Goal: Task Accomplishment & Management: Use online tool/utility

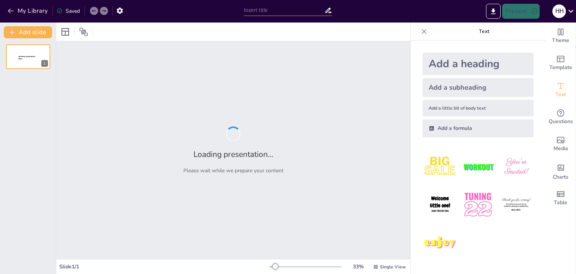
type input "Основні повноваження Уряду України"
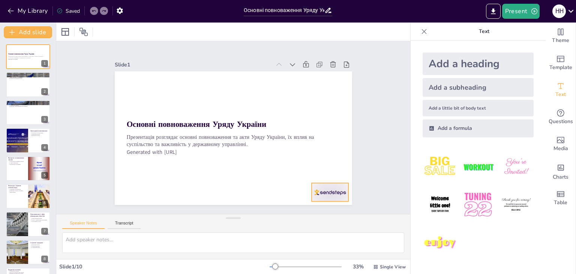
click at [316, 210] on div at bounding box center [294, 226] width 41 height 32
click at [324, 192] on icon at bounding box center [318, 197] width 11 height 11
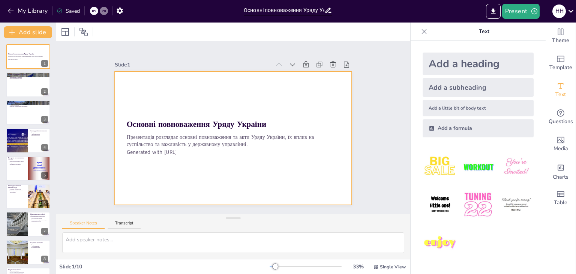
drag, startPoint x: 332, startPoint y: 166, endPoint x: 349, endPoint y: 83, distance: 84.9
click at [349, 83] on div "Slide 1 Основні повноваження Уряду України Презентація розглядає основні повнов…" at bounding box center [232, 127] width 319 height 273
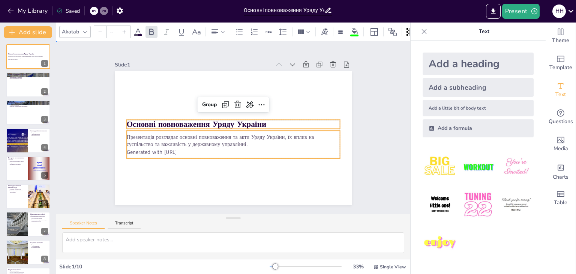
click at [377, 127] on div "Slide 1 Основні повноваження Уряду України Презентація розглядає основні повнов…" at bounding box center [233, 127] width 388 height 347
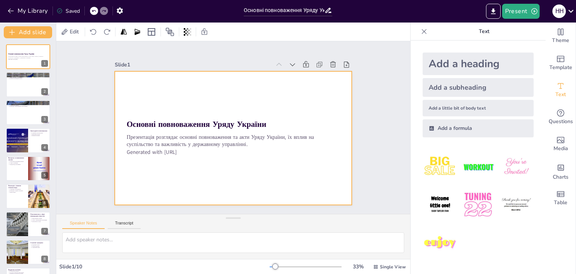
type textarea "Lore Ipsumdo sit ametcon adip e seddoeiusm temporinci utlab, et dolorem, al eni…"
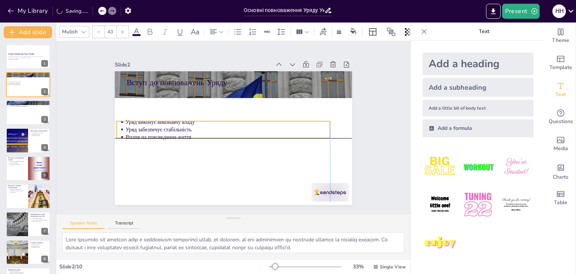
drag, startPoint x: 171, startPoint y: 90, endPoint x: 159, endPoint y: 130, distance: 41.3
click at [159, 130] on ul "Уряд виконує виконавчу владу Уряд забезпечує стабільність Вплив на повсякденне …" at bounding box center [224, 124] width 196 height 126
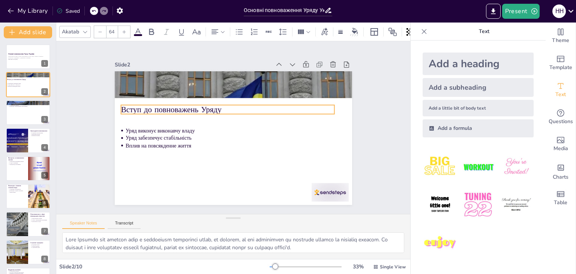
drag, startPoint x: 165, startPoint y: 83, endPoint x: 158, endPoint y: 111, distance: 28.8
click at [158, 111] on p "Вступ до повноважень Уряду" at bounding box center [230, 108] width 214 height 33
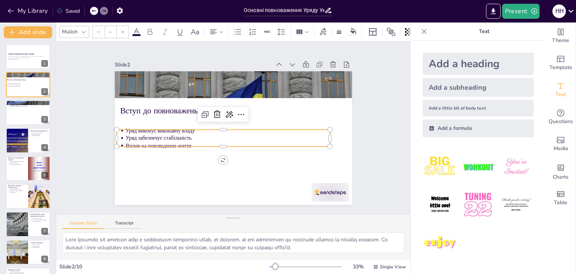
type input "43"
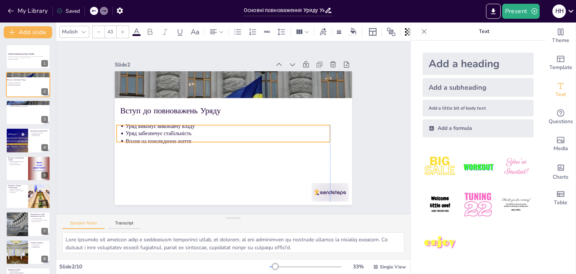
drag, startPoint x: 151, startPoint y: 131, endPoint x: 151, endPoint y: 127, distance: 4.1
click at [151, 127] on p "Уряд забезпечує стабільність" at bounding box center [226, 131] width 197 height 70
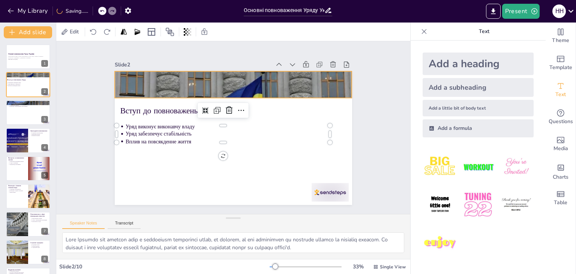
click at [172, 87] on div at bounding box center [250, 88] width 271 height 218
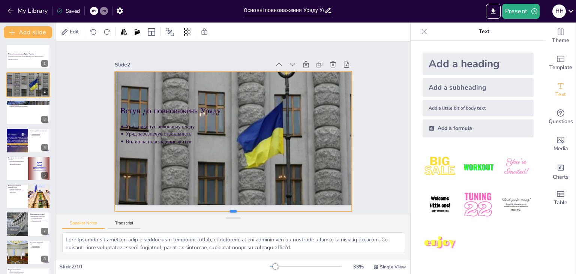
drag, startPoint x: 226, startPoint y: 96, endPoint x: 226, endPoint y: 209, distance: 113.2
click at [226, 209] on div "Slide 1 Основні повноваження Уряду України Презентація розглядає основні повнов…" at bounding box center [233, 127] width 365 height 378
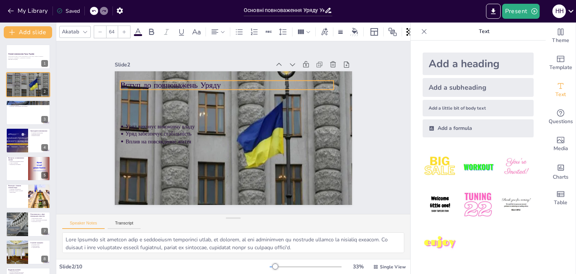
drag, startPoint x: 175, startPoint y: 106, endPoint x: 175, endPoint y: 82, distance: 24.0
click at [175, 82] on p "Вступ до повноважень Уряду" at bounding box center [240, 85] width 207 height 76
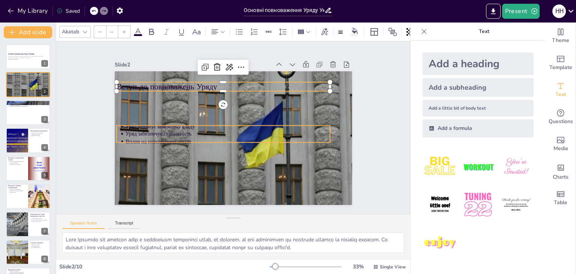
type input "43"
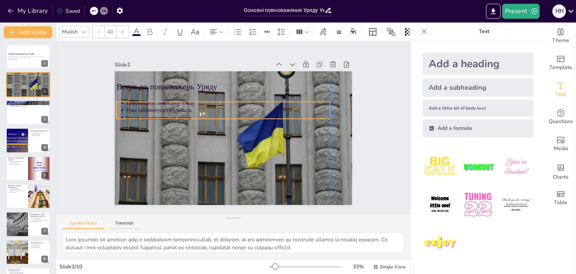
drag, startPoint x: 161, startPoint y: 128, endPoint x: 162, endPoint y: 104, distance: 23.6
click at [162, 104] on p "Уряд забезпечує стабільність" at bounding box center [233, 109] width 197 height 70
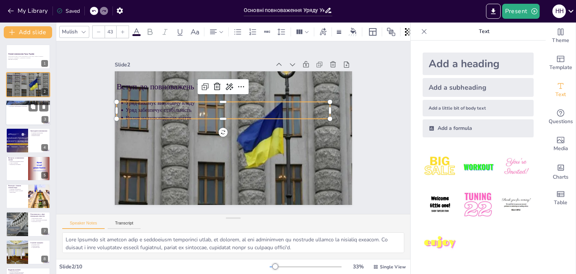
click at [36, 121] on div at bounding box center [28, 112] width 45 height 25
type textarea "Lore ips dolorsi amet c adipiscing elitseddoe tempor. In utlabor e dolo magnaal…"
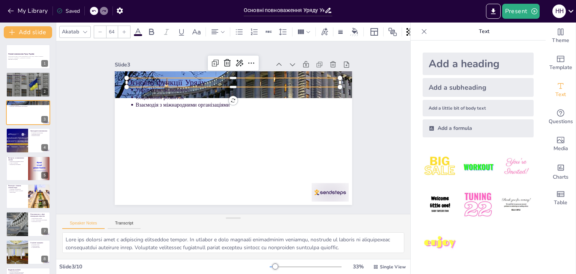
click at [328, 83] on p "Основні функції Уряду" at bounding box center [242, 83] width 211 height 55
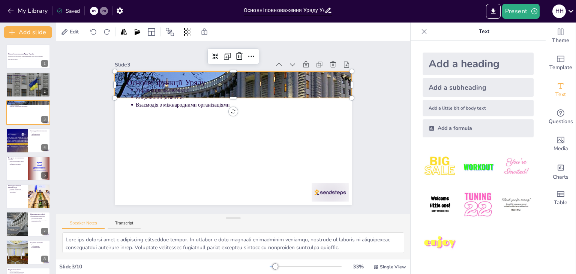
click at [342, 85] on div at bounding box center [246, 87] width 274 height 222
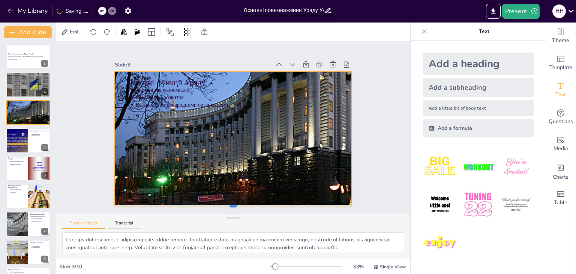
drag, startPoint x: 228, startPoint y: 95, endPoint x: 225, endPoint y: 203, distance: 108.0
click at [225, 203] on div at bounding box center [192, 198] width 208 height 124
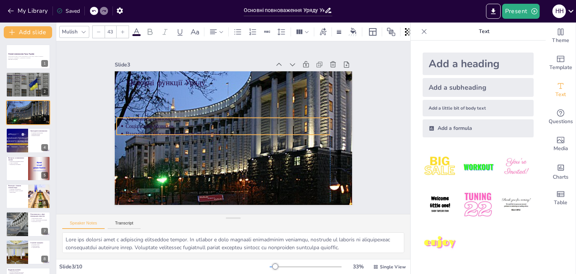
drag, startPoint x: 159, startPoint y: 94, endPoint x: 150, endPoint y: 123, distance: 31.0
click at [150, 123] on p "Соціальний розвиток" at bounding box center [229, 124] width 190 height 90
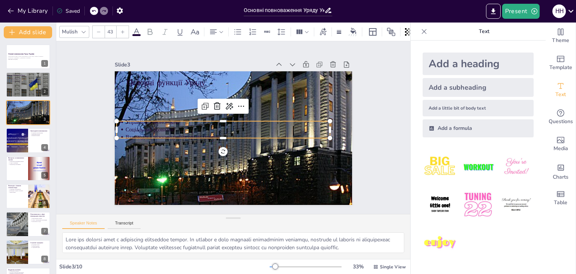
click at [150, 123] on p "Соціальний розвиток" at bounding box center [227, 127] width 190 height 90
click at [234, 105] on icon at bounding box center [240, 107] width 12 height 12
click at [245, 107] on icon at bounding box center [251, 113] width 12 height 12
click at [467, 262] on div at bounding box center [477, 204] width 123 height 123
click at [350, 30] on icon at bounding box center [353, 31] width 6 height 6
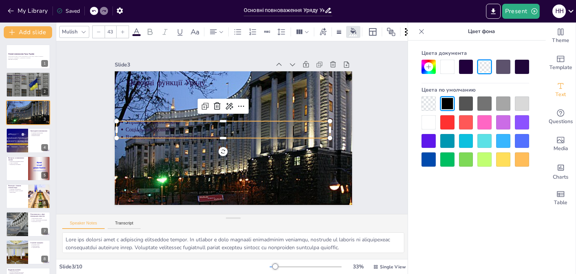
click at [452, 65] on div at bounding box center [447, 67] width 14 height 14
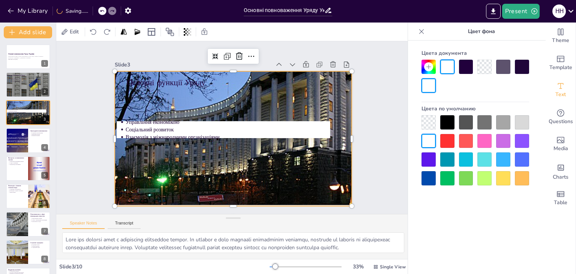
click at [322, 113] on div at bounding box center [251, 109] width 301 height 250
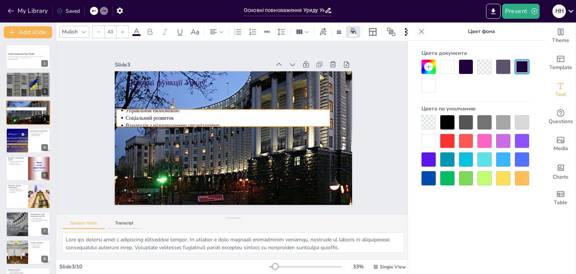
drag, startPoint x: 210, startPoint y: 117, endPoint x: 211, endPoint y: 106, distance: 10.9
click at [211, 106] on p "Управління економікою" at bounding box center [239, 110] width 170 height 126
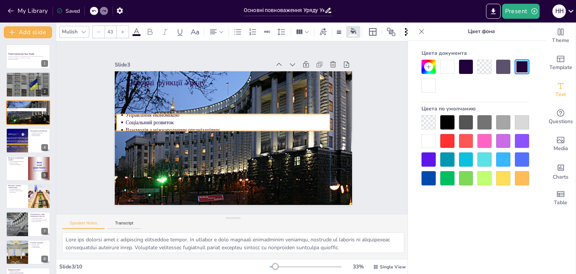
drag, startPoint x: 217, startPoint y: 122, endPoint x: 219, endPoint y: 127, distance: 5.9
click at [219, 127] on p "Взаємодія з міжнародними організаціями" at bounding box center [227, 128] width 197 height 70
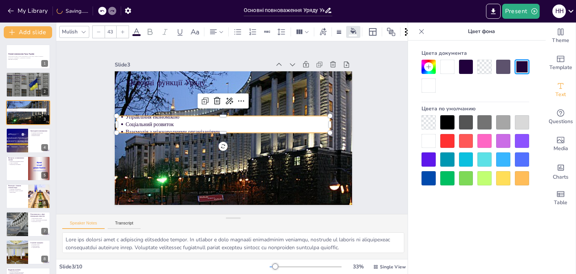
click at [218, 129] on p "Взаємодія з міжнародними організаціями" at bounding box center [226, 130] width 197 height 70
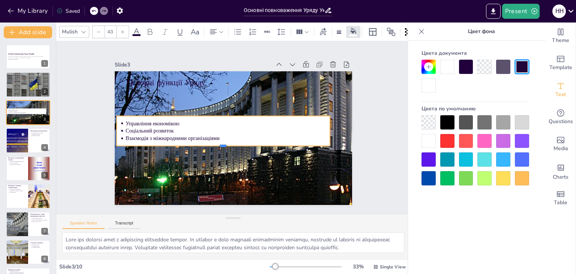
drag, startPoint x: 219, startPoint y: 132, endPoint x: 214, endPoint y: 145, distance: 13.9
click at [214, 145] on div at bounding box center [216, 143] width 198 height 92
click at [232, 111] on div at bounding box center [234, 109] width 176 height 130
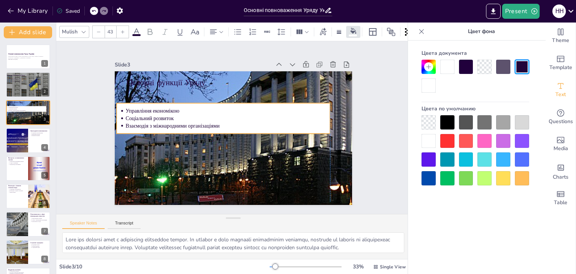
drag, startPoint x: 234, startPoint y: 119, endPoint x: 232, endPoint y: 107, distance: 11.8
click at [232, 107] on p "Управління економікою" at bounding box center [235, 110] width 190 height 90
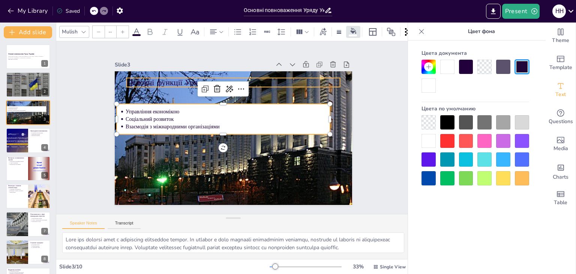
type input "64"
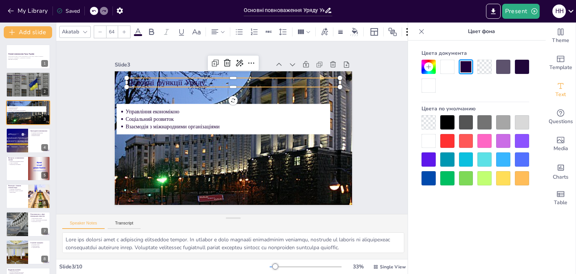
click at [174, 81] on p "Основні функції Уряду" at bounding box center [255, 88] width 190 height 116
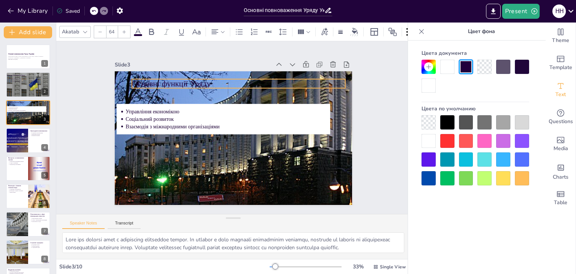
drag, startPoint x: 126, startPoint y: 79, endPoint x: 133, endPoint y: 81, distance: 7.2
click at [142, 81] on p "Основні функції Уряду" at bounding box center [247, 85] width 211 height 55
drag, startPoint x: 133, startPoint y: 81, endPoint x: 124, endPoint y: 79, distance: 9.8
click at [160, 79] on p "Основні функції Уряду" at bounding box center [255, 88] width 190 height 117
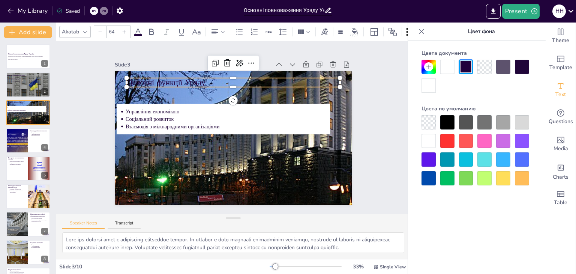
click at [424, 145] on div at bounding box center [428, 141] width 14 height 14
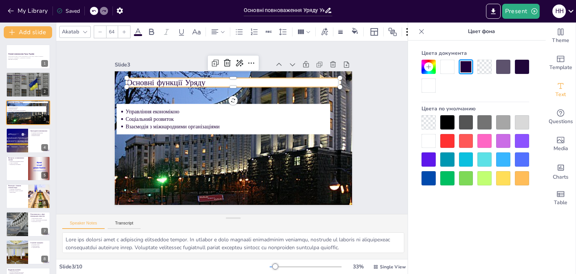
click at [424, 145] on div at bounding box center [428, 141] width 14 height 14
click at [429, 124] on div at bounding box center [428, 122] width 14 height 14
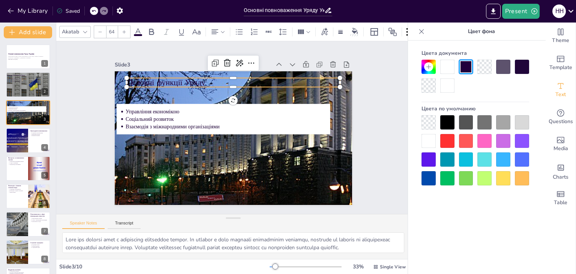
click at [426, 87] on div at bounding box center [428, 85] width 14 height 14
click at [205, 80] on p "Основні функції Уряду" at bounding box center [251, 86] width 199 height 97
click at [205, 80] on p "Основні функції Уряду" at bounding box center [259, 91] width 179 height 135
click at [203, 79] on p "Основні функції Уряду" at bounding box center [247, 84] width 207 height 76
click at [203, 79] on p "Основні функції Уряду" at bounding box center [242, 83] width 211 height 55
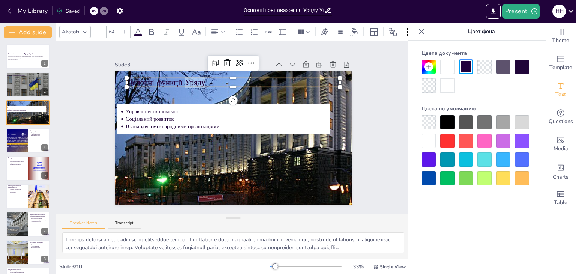
click at [250, 81] on p "Основні функції Уряду" at bounding box center [277, 117] width 55 height 211
click at [199, 81] on p "Основні функції Уряду" at bounding box center [251, 86] width 199 height 97
click at [199, 81] on p "Основні функції Уряду" at bounding box center [238, 82] width 214 height 33
click at [265, 66] on icon at bounding box center [270, 71] width 11 height 11
click at [276, 79] on icon at bounding box center [281, 84] width 10 height 10
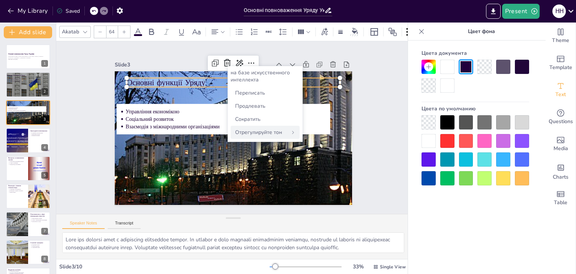
click at [273, 129] on font "Отрегулируйте тон" at bounding box center [258, 132] width 47 height 7
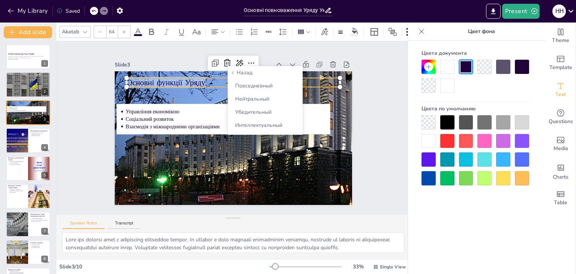
click at [252, 72] on div "Назад" at bounding box center [265, 72] width 69 height 7
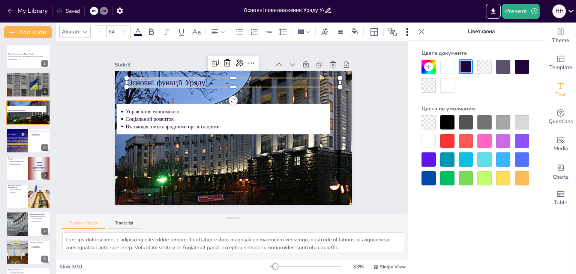
click at [448, 68] on div at bounding box center [447, 67] width 14 height 14
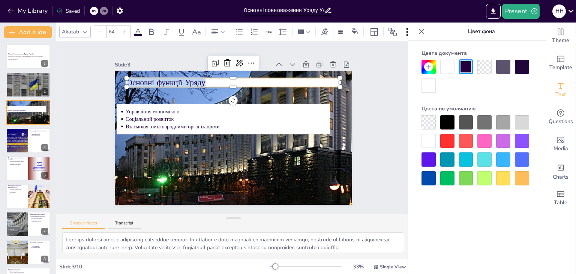
click at [448, 68] on div at bounding box center [447, 67] width 14 height 14
click at [481, 67] on div at bounding box center [484, 67] width 14 height 14
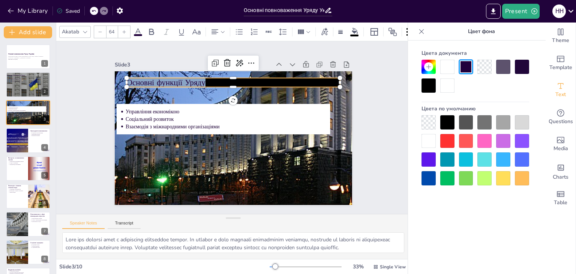
click at [481, 67] on div at bounding box center [484, 67] width 14 height 14
click at [427, 125] on div at bounding box center [428, 122] width 14 height 14
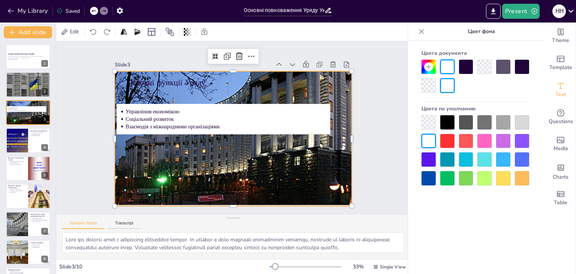
click at [310, 148] on div at bounding box center [253, 112] width 314 height 272
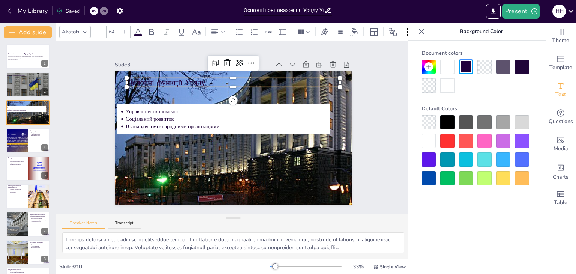
click at [214, 83] on p "Основні функції Уряду" at bounding box center [272, 105] width 117 height 190
drag, startPoint x: 126, startPoint y: 77, endPoint x: 120, endPoint y: 76, distance: 6.1
click at [249, 76] on p "Основні функції Уряду" at bounding box center [276, 114] width 55 height 211
click at [195, 75] on p "Основні функції Уряду" at bounding box center [241, 81] width 207 height 76
click at [200, 75] on p "Основні функції Уряду" at bounding box center [267, 95] width 135 height 179
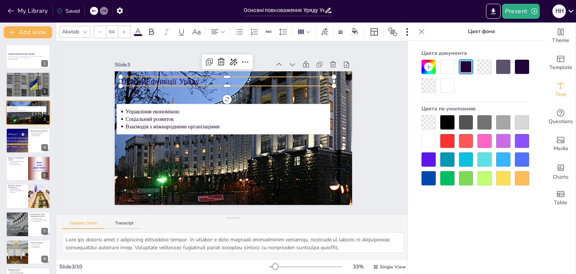
click at [195, 75] on p "Основні функції Уряду" at bounding box center [251, 84] width 190 height 117
click at [195, 75] on p "Основні функції Уряду" at bounding box center [246, 82] width 199 height 97
click at [195, 75] on p "Основні функції Уряду" at bounding box center [260, 88] width 166 height 151
click at [195, 75] on p "Основні функції Уряду" at bounding box center [241, 81] width 207 height 76
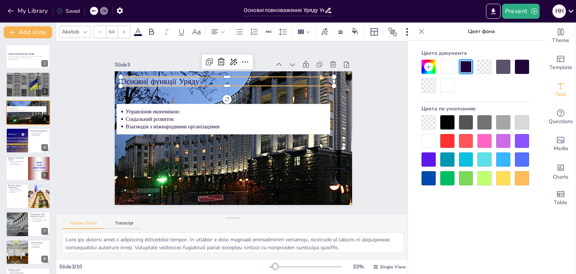
click at [195, 75] on p "Основні функції Уряду" at bounding box center [263, 92] width 151 height 166
click at [556, 89] on icon "Add text boxes" at bounding box center [560, 85] width 9 height 9
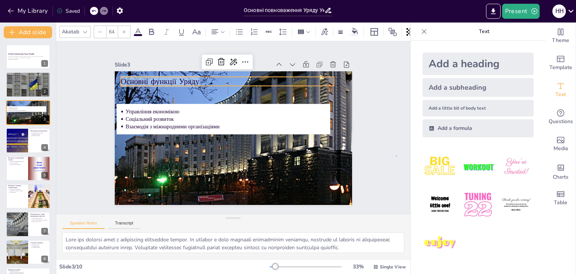
drag, startPoint x: 555, startPoint y: 89, endPoint x: 396, endPoint y: 156, distance: 172.4
click at [396, 156] on div "Slide 1 Основні повноваження Уряду України Презентація розглядає основні повнов…" at bounding box center [232, 127] width 393 height 301
click at [161, 75] on p "Основні функції Уряду" at bounding box center [241, 81] width 207 height 76
click at [183, 77] on p "Основні функції Уряду" at bounding box center [251, 84] width 190 height 117
click at [183, 77] on p "Основні функції Уряду" at bounding box center [255, 86] width 179 height 135
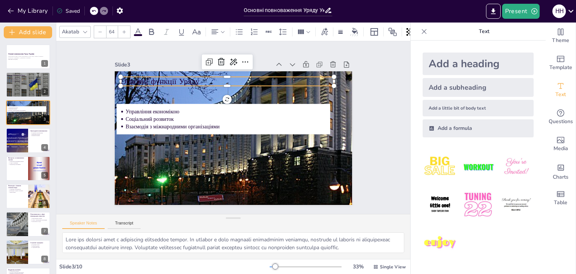
click at [183, 77] on p "Основні функції Уряду" at bounding box center [251, 84] width 190 height 116
click at [555, 90] on span "Text" at bounding box center [560, 94] width 10 height 8
click at [324, 30] on icon at bounding box center [324, 30] width 7 height 7
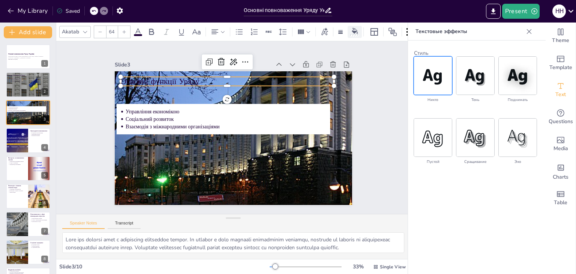
click at [353, 28] on icon at bounding box center [355, 31] width 6 height 6
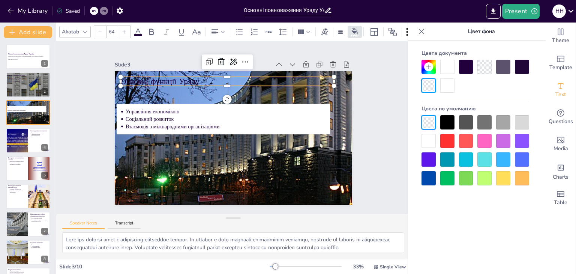
click at [485, 29] on font "Цвет фона" at bounding box center [481, 31] width 27 height 7
click at [493, 30] on font "Цвет фона" at bounding box center [481, 31] width 27 height 7
click at [490, 29] on font "Цвет фона" at bounding box center [481, 31] width 27 height 7
click at [429, 143] on div at bounding box center [428, 141] width 14 height 14
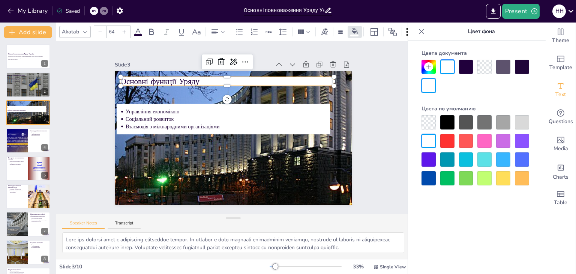
click at [429, 143] on div at bounding box center [428, 141] width 14 height 14
click at [430, 127] on div at bounding box center [428, 122] width 14 height 14
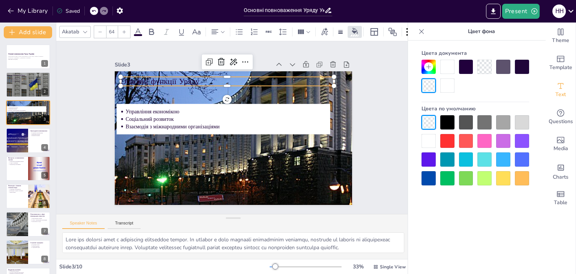
click at [143, 31] on div "Akatab 64" at bounding box center [249, 31] width 380 height 13
click at [139, 34] on span at bounding box center [138, 35] width 8 height 2
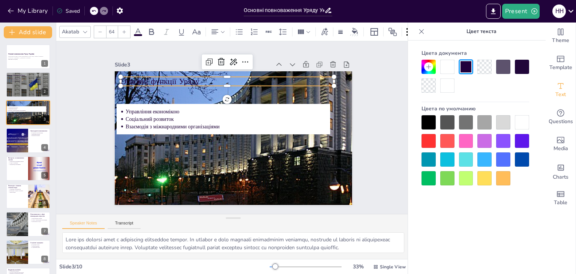
click at [447, 69] on div at bounding box center [447, 67] width 14 height 14
click at [448, 92] on div at bounding box center [447, 85] width 14 height 14
click at [520, 125] on div at bounding box center [522, 122] width 14 height 14
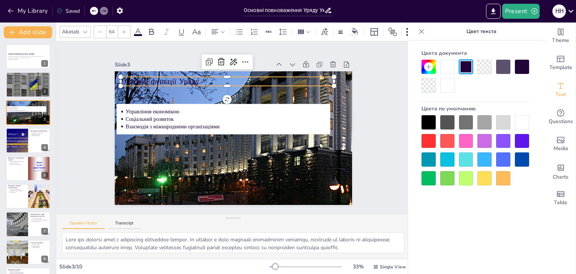
click at [520, 125] on div at bounding box center [522, 122] width 14 height 14
click at [443, 68] on div at bounding box center [447, 67] width 14 height 14
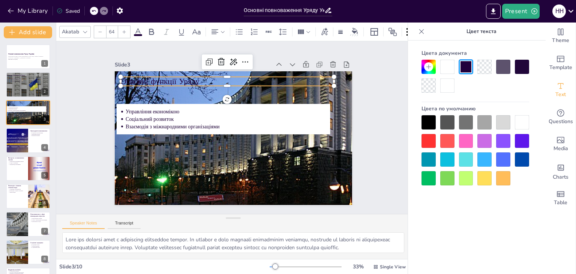
click at [443, 68] on div at bounding box center [447, 67] width 14 height 14
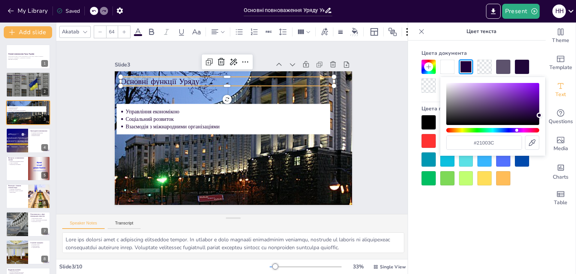
click at [443, 68] on div at bounding box center [447, 67] width 14 height 14
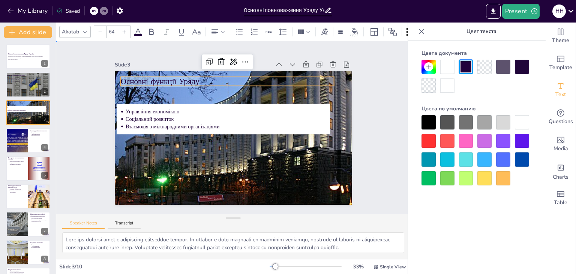
click at [390, 132] on div "Slide 1 Основні повноваження Уряду України Презентація розглядає основні повнов…" at bounding box center [233, 127] width 393 height 326
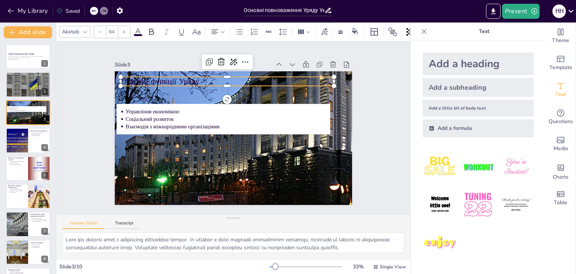
click at [190, 78] on p "Основні функції Уряду" at bounding box center [241, 81] width 207 height 76
click at [189, 78] on p "Основні функції Уряду" at bounding box center [260, 88] width 166 height 151
click at [189, 78] on p "Основні функції Уряду" at bounding box center [238, 80] width 207 height 76
click at [189, 78] on p "Основні функції Уряду" at bounding box center [252, 84] width 179 height 135
click at [189, 78] on p "Основні функції Уряду" at bounding box center [238, 80] width 207 height 76
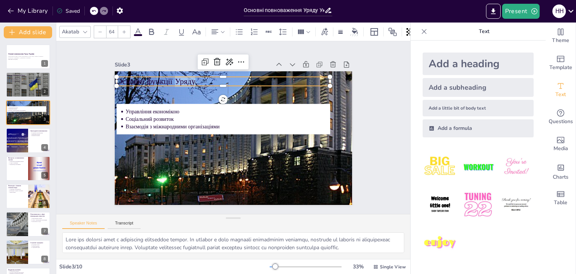
click at [189, 78] on p "Основні функції Уряду" at bounding box center [248, 82] width 190 height 116
click at [189, 78] on p "Основні функції Уряду" at bounding box center [252, 84] width 179 height 135
click at [138, 29] on icon at bounding box center [137, 31] width 9 height 9
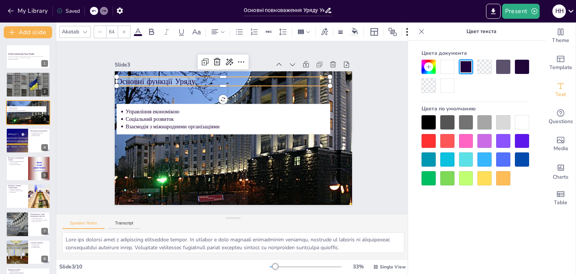
click at [520, 123] on div at bounding box center [522, 122] width 14 height 14
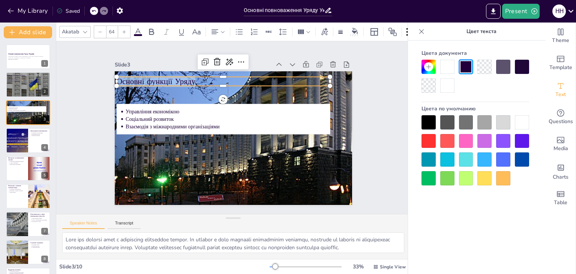
click at [520, 123] on div at bounding box center [522, 122] width 14 height 14
drag, startPoint x: 520, startPoint y: 123, endPoint x: 448, endPoint y: 71, distance: 89.1
click at [448, 71] on div "Цвета документа Цвета по умолчанию" at bounding box center [475, 115] width 123 height 139
click at [448, 71] on div at bounding box center [447, 67] width 14 height 14
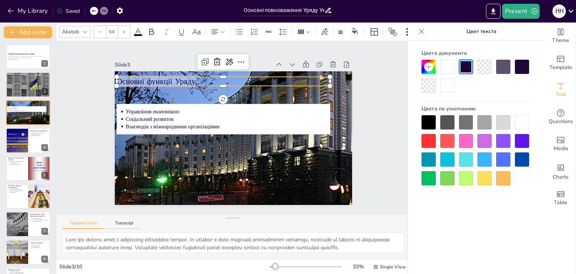
click at [449, 85] on div at bounding box center [447, 85] width 14 height 14
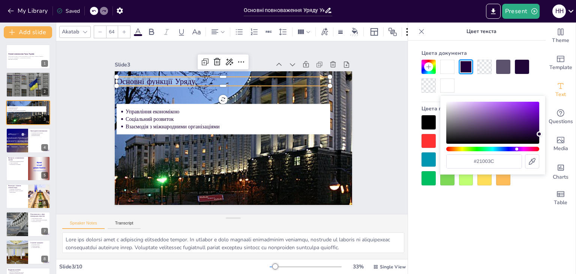
click at [449, 85] on div at bounding box center [447, 85] width 14 height 14
click at [525, 129] on div "Цвет" at bounding box center [492, 123] width 93 height 42
click at [456, 109] on div "Цвет" at bounding box center [492, 123] width 93 height 42
type input "#f1edf3"
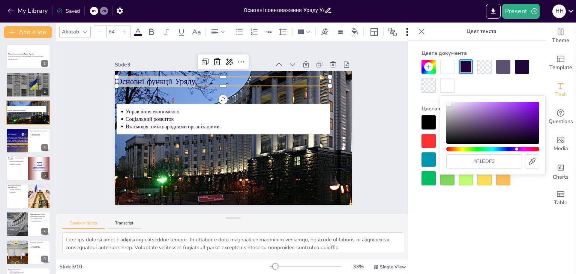
click at [448, 103] on div "Цвет" at bounding box center [492, 123] width 93 height 42
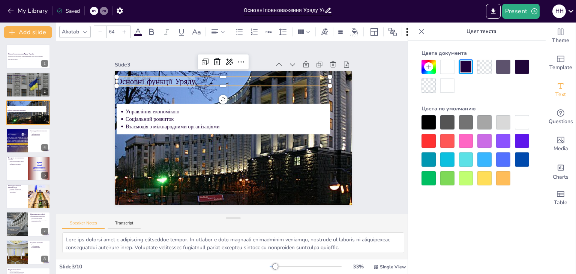
click at [438, 217] on div "Цвета документа Цвета по умолчанию" at bounding box center [475, 168] width 135 height 256
click at [504, 66] on div at bounding box center [503, 67] width 14 height 14
click at [482, 66] on div at bounding box center [484, 67] width 14 height 14
click at [454, 67] on div at bounding box center [447, 67] width 14 height 14
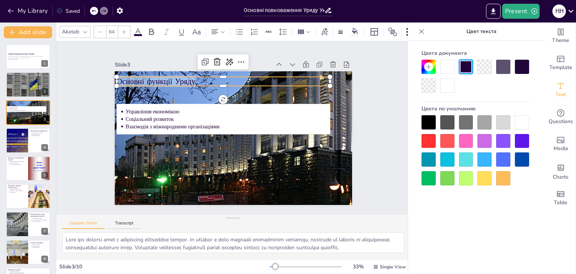
click at [473, 67] on div at bounding box center [475, 76] width 108 height 33
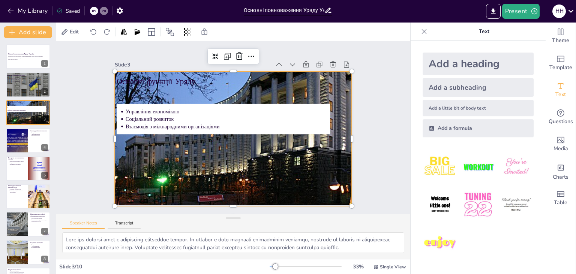
click at [342, 125] on div at bounding box center [253, 112] width 314 height 272
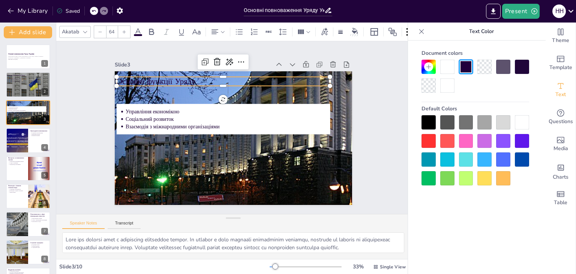
click at [223, 77] on p "Основні функції Уряду" at bounding box center [271, 99] width 97 height 199
click at [184, 77] on p "Основні функції Уряду" at bounding box center [257, 86] width 166 height 151
click at [184, 77] on p "Основні функції Уряду" at bounding box center [252, 84] width 179 height 135
click at [267, 69] on icon at bounding box center [273, 75] width 12 height 12
click at [278, 79] on icon at bounding box center [284, 85] width 13 height 13
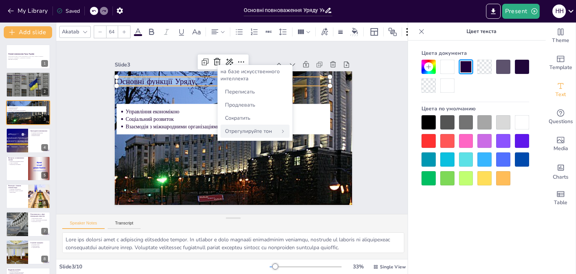
click at [280, 130] on div "Отрегулируйте тон" at bounding box center [254, 130] width 69 height 13
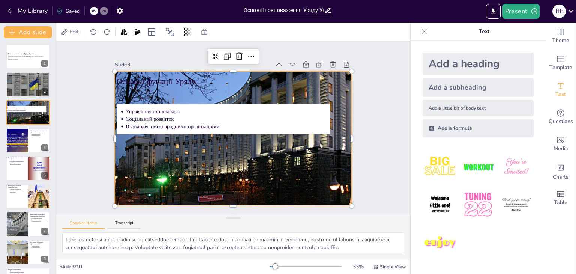
click at [344, 153] on div at bounding box center [258, 134] width 272 height 314
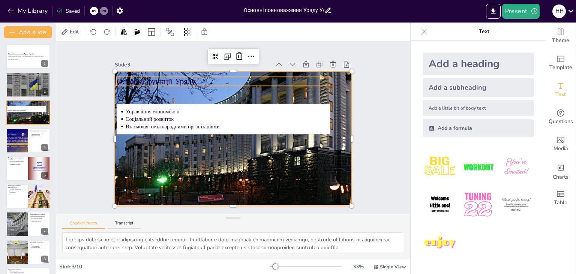
click at [253, 79] on p "Основні функції Уряду" at bounding box center [280, 127] width 55 height 211
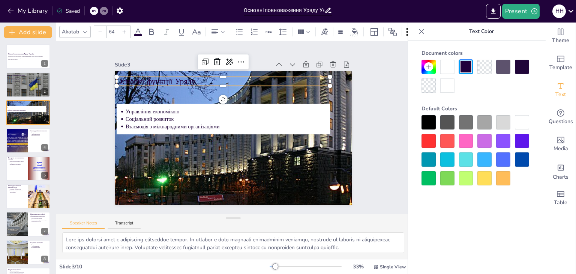
click at [180, 79] on p "Основні функції Уряду" at bounding box center [242, 81] width 199 height 97
click at [426, 121] on div at bounding box center [428, 122] width 14 height 14
click at [351, 29] on div at bounding box center [354, 32] width 11 height 8
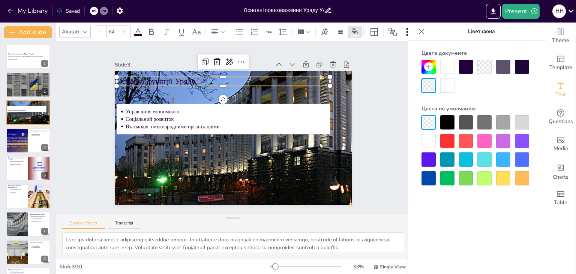
click at [448, 68] on div at bounding box center [447, 67] width 14 height 14
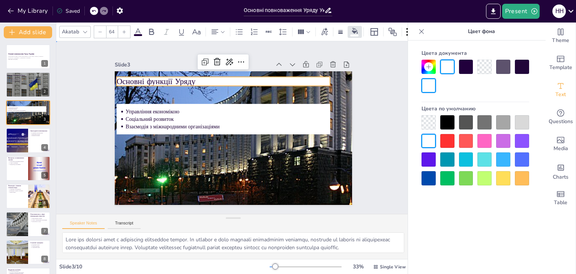
click at [391, 137] on div "Slide 1 Основні повноваження Уряду України Презентація розглядає основні повнов…" at bounding box center [233, 127] width 326 height 393
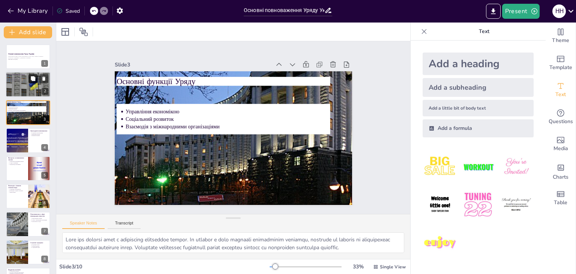
click at [35, 83] on button at bounding box center [32, 78] width 9 height 9
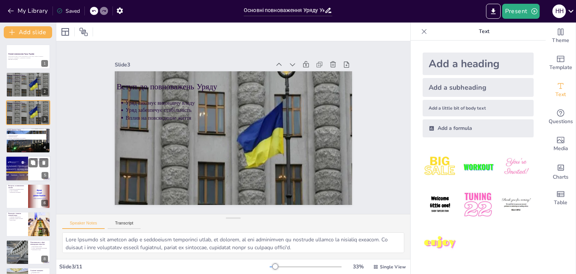
click at [28, 166] on div at bounding box center [17, 168] width 49 height 25
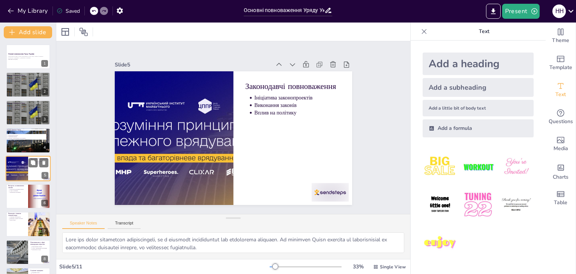
scroll to position [12, 0]
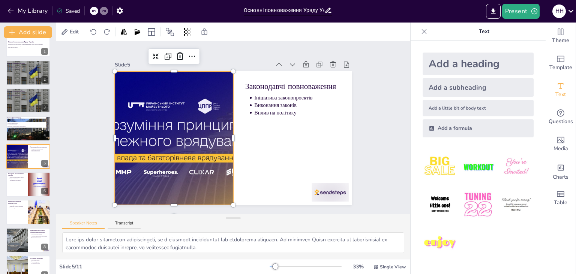
click at [160, 167] on div at bounding box center [222, 67] width 133 height 255
click at [226, 135] on div at bounding box center [178, 101] width 285 height 258
click at [226, 135] on div at bounding box center [175, 113] width 288 height 226
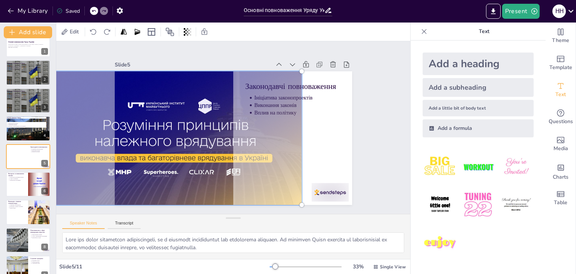
click at [226, 135] on div at bounding box center [175, 113] width 300 height 238
click at [226, 135] on div at bounding box center [182, 95] width 292 height 283
click at [226, 135] on div at bounding box center [177, 107] width 300 height 256
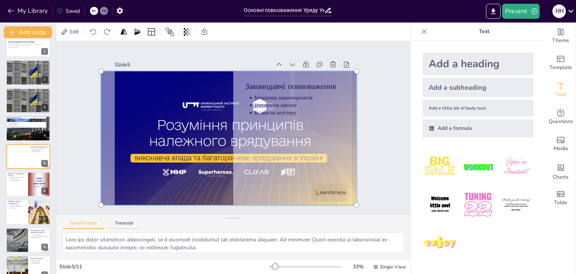
drag, startPoint x: 226, startPoint y: 135, endPoint x: 281, endPoint y: 125, distance: 55.7
click at [281, 125] on div at bounding box center [224, 134] width 300 height 256
click at [371, 121] on div "Slide 1 Основні повноваження Уряду України Презентація розглядає основні повнов…" at bounding box center [233, 127] width 390 height 273
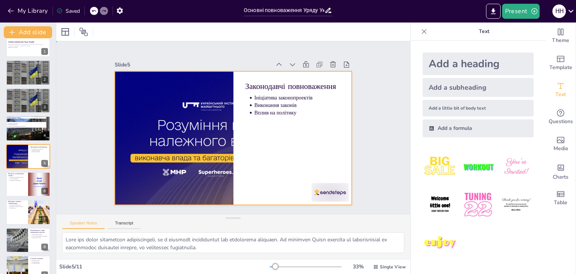
click at [249, 145] on div at bounding box center [228, 136] width 272 height 234
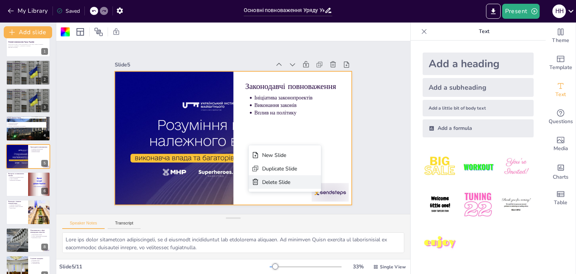
click at [127, 187] on div "Delete Slide" at bounding box center [108, 200] width 35 height 73
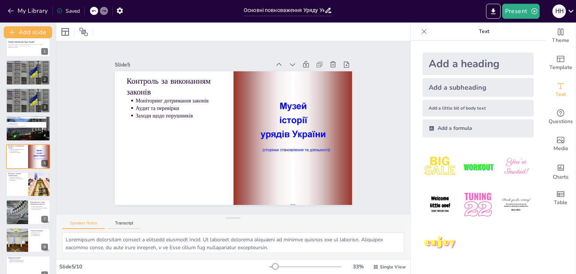
click at [94, 12] on icon at bounding box center [93, 11] width 4 height 4
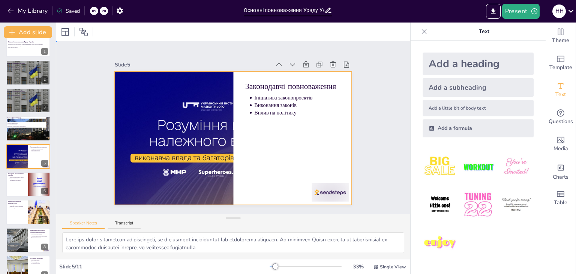
click at [331, 177] on div at bounding box center [229, 137] width 267 height 200
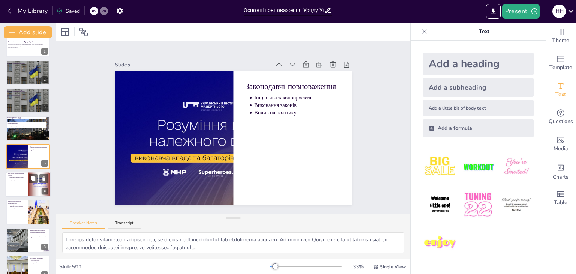
click at [30, 188] on div at bounding box center [39, 184] width 22 height 32
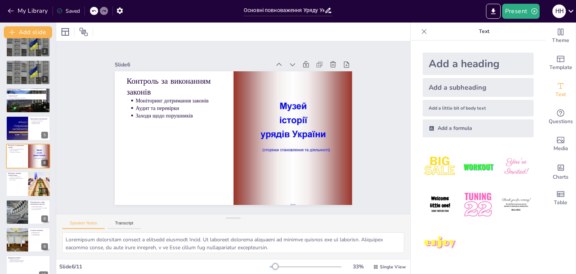
scroll to position [0, 0]
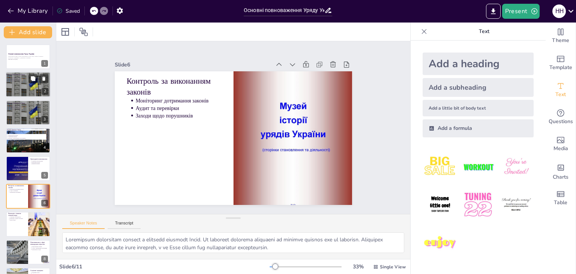
click at [31, 85] on div at bounding box center [31, 80] width 51 height 37
type textarea "Lore Ipsumdo sit ametcon adip e seddoeiusm temporinci utlab, et dolorem, al eni…"
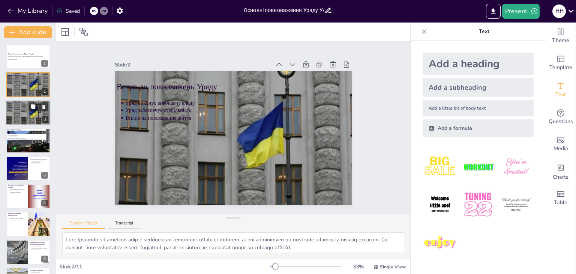
click at [21, 108] on p "Вплив на повсякденне життя" at bounding box center [26, 108] width 39 height 1
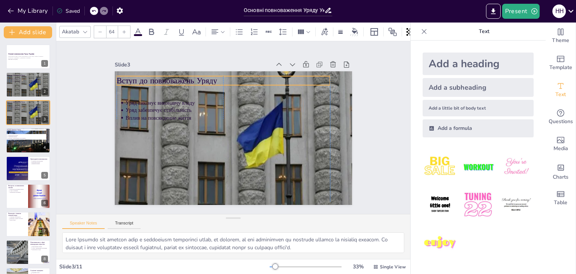
drag, startPoint x: 168, startPoint y: 86, endPoint x: 169, endPoint y: 80, distance: 6.1
click at [186, 80] on p "Вступ до повноважень Уряду" at bounding box center [261, 89] width 151 height 166
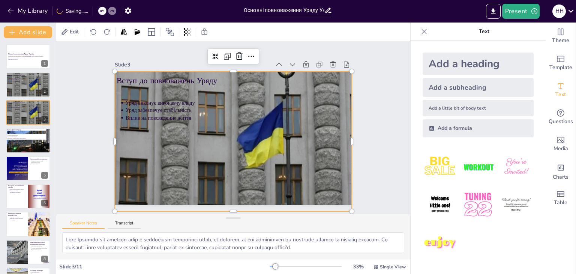
click at [164, 156] on div at bounding box center [252, 135] width 303 height 331
click at [27, 110] on div at bounding box center [31, 108] width 51 height 37
click at [271, 168] on div at bounding box center [249, 141] width 245 height 305
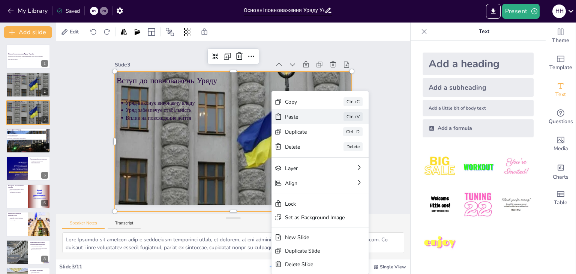
click at [309, 195] on div "Paste Ctrl+V" at bounding box center [341, 225] width 91 height 61
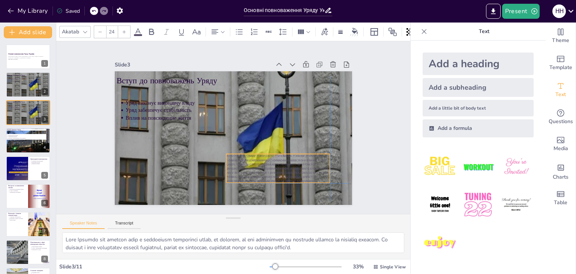
drag, startPoint x: 153, startPoint y: 91, endPoint x: 252, endPoint y: 161, distance: 121.6
click at [252, 161] on span "A=>6>?>?>6=V @ABV 45V=[DATE] V=VAB@V6 45VA9F VAVEFDV6 '>D4WABA46KBW 6?48D4W…" at bounding box center [229, 184] width 85 height 89
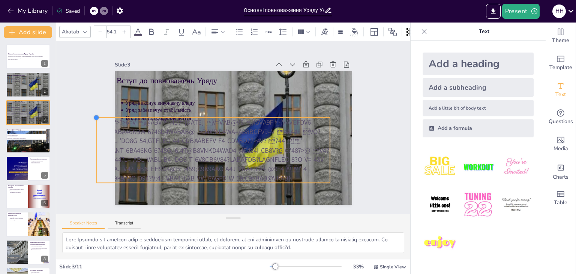
type input "54.4"
drag, startPoint x: 222, startPoint y: 150, endPoint x: 188, endPoint y: 113, distance: 50.1
click at [188, 113] on div "Вступ до повноважень Уряду Уряд виконує виконавчу владу Уряд забезпечує стабіль…" at bounding box center [228, 137] width 271 height 219
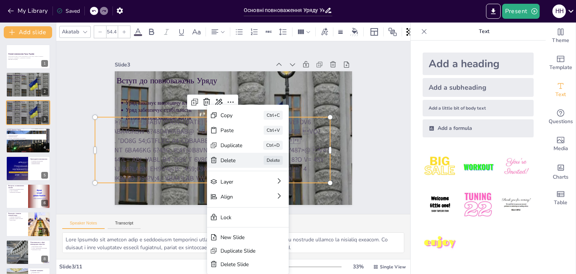
click at [152, 129] on div "Delete" at bounding box center [142, 118] width 20 height 21
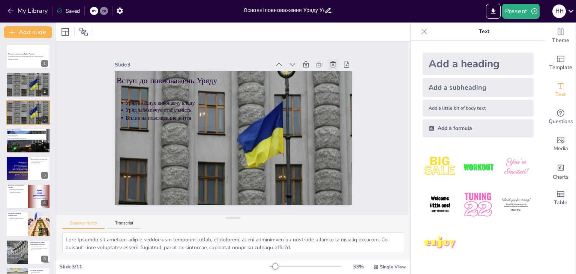
click at [333, 177] on icon at bounding box center [338, 182] width 10 height 10
type textarea "Lore ips dolorsi amet c adipiscing elitseddoe tempor. In utlabor e dolo magnaal…"
